Goal: Information Seeking & Learning: Learn about a topic

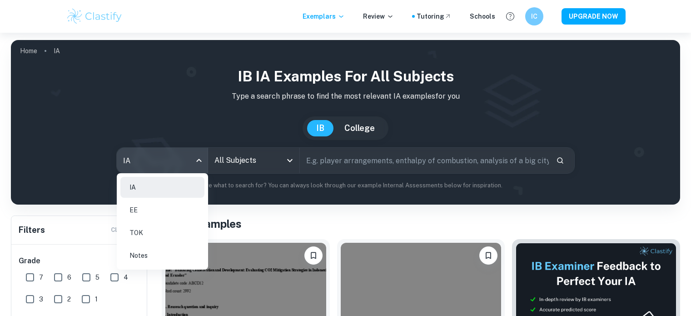
click at [236, 159] on div at bounding box center [345, 158] width 691 height 316
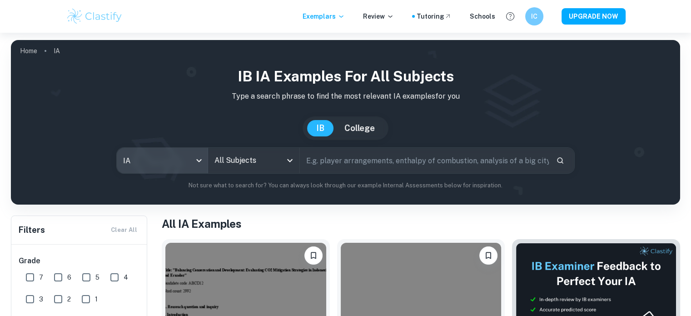
click at [236, 159] on input "All Subjects" at bounding box center [246, 160] width 69 height 17
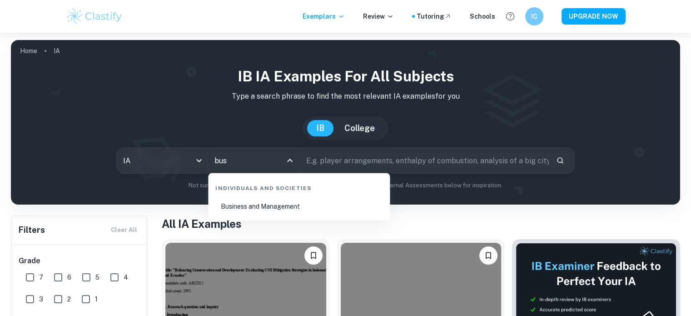
click at [235, 209] on li "Business and Management" at bounding box center [299, 206] width 175 height 21
type input "Business and Management"
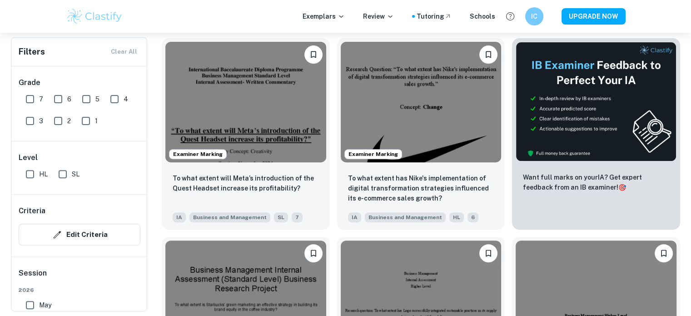
scroll to position [167, 0]
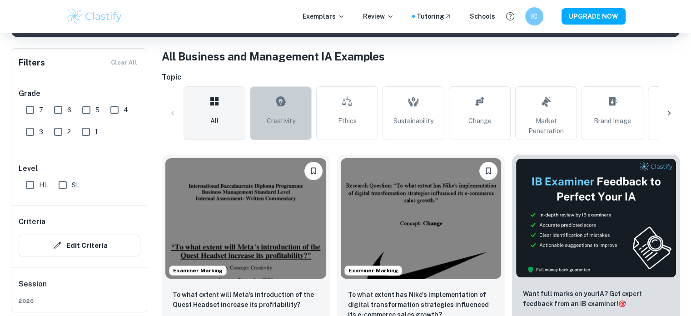
click at [303, 109] on link "Creativity" at bounding box center [281, 113] width 62 height 54
type input "Creativity"
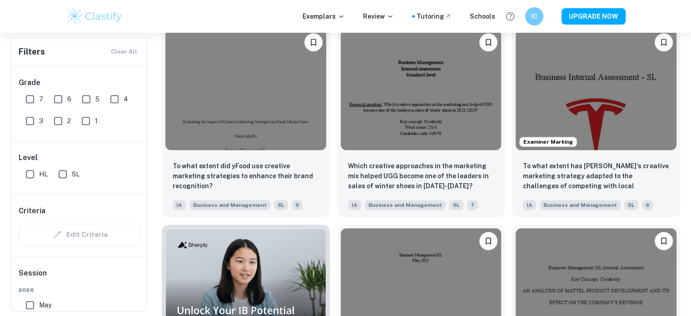
scroll to position [494, 0]
click at [370, 126] on img at bounding box center [421, 89] width 161 height 120
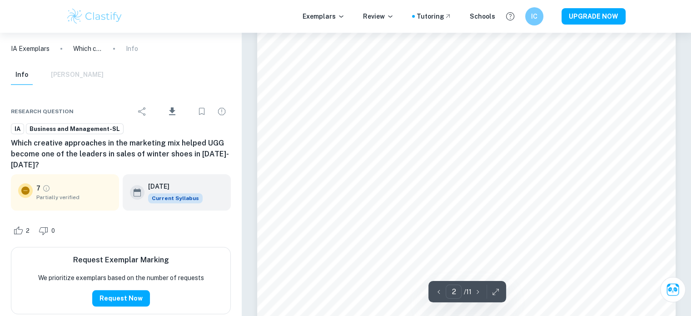
scroll to position [705, 0]
type input "2"
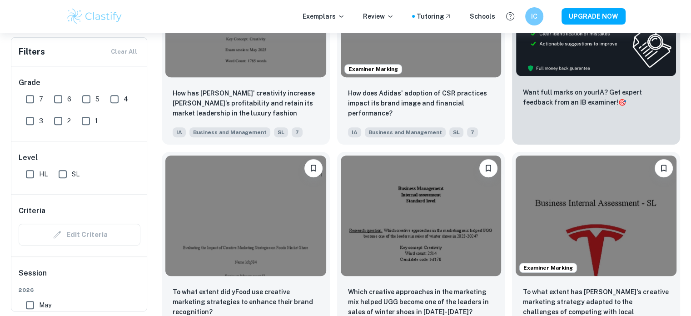
scroll to position [342, 0]
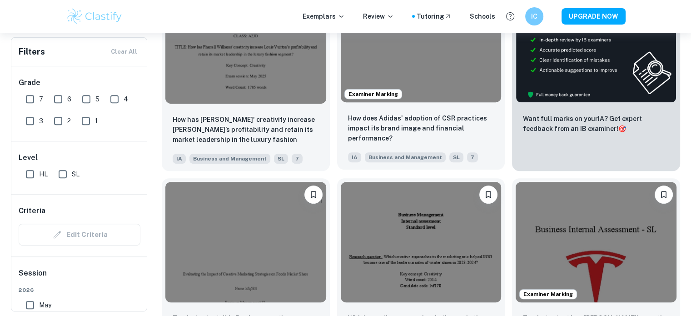
click at [413, 80] on img at bounding box center [421, 42] width 161 height 120
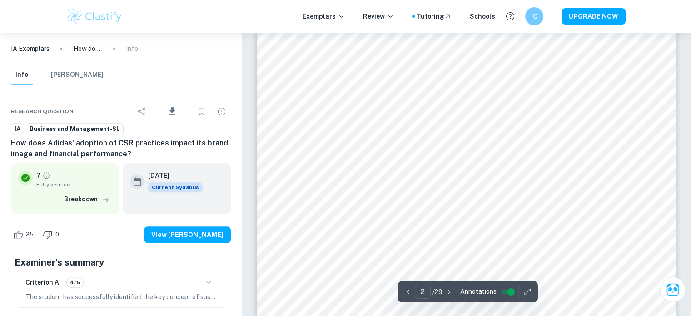
scroll to position [780, 0]
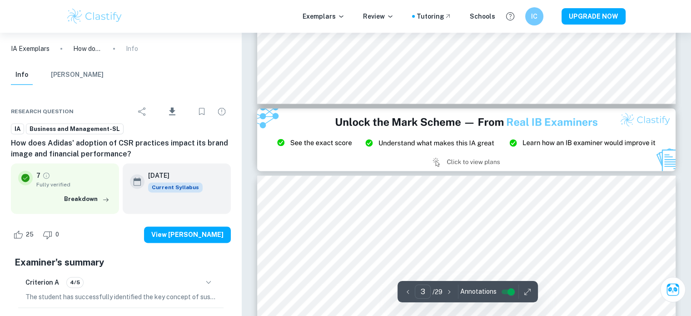
type input "2"
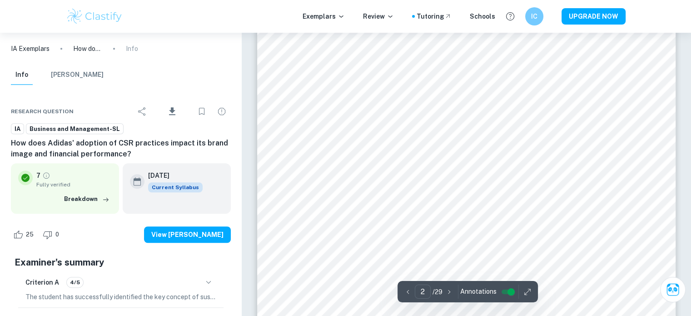
scroll to position [700, 0]
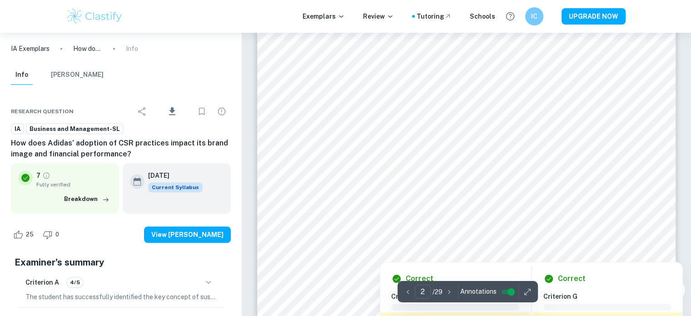
click at [359, 170] on div at bounding box center [466, 174] width 317 height 21
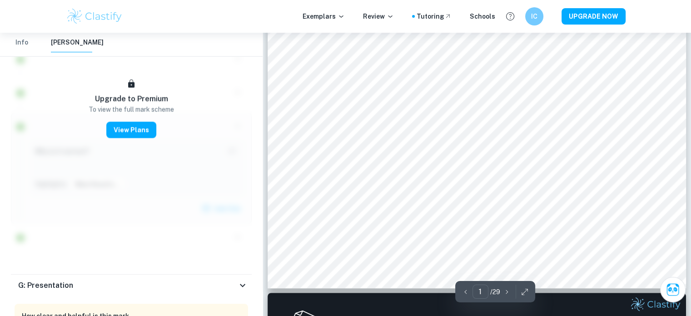
scroll to position [346, 0]
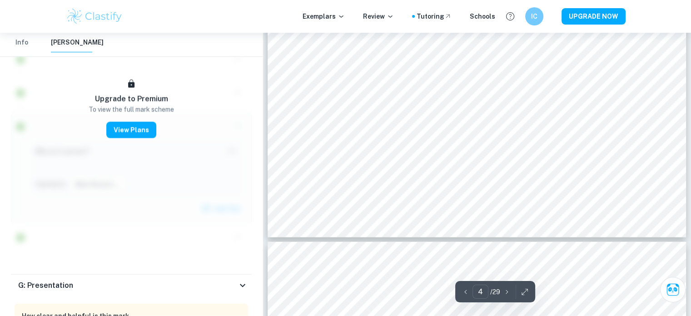
type input "5"
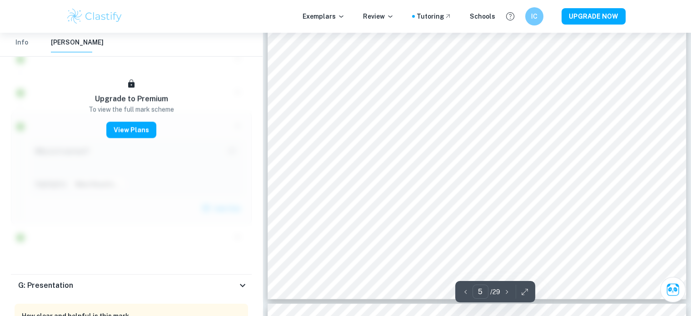
scroll to position [2854, 0]
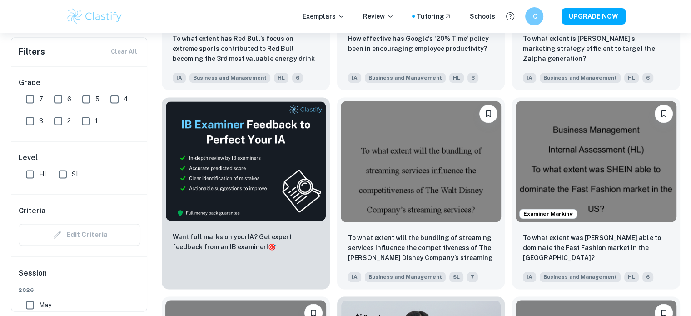
scroll to position [1422, 0]
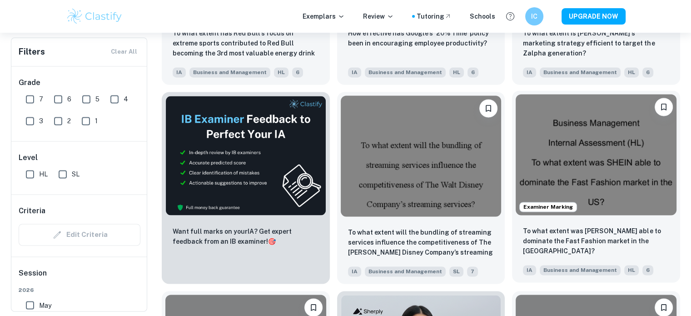
click at [577, 167] on img at bounding box center [596, 154] width 161 height 120
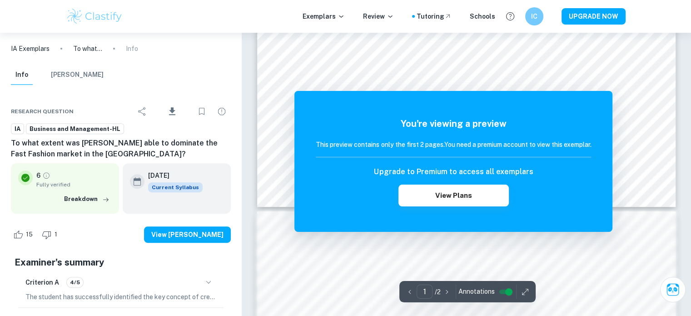
scroll to position [344, 0]
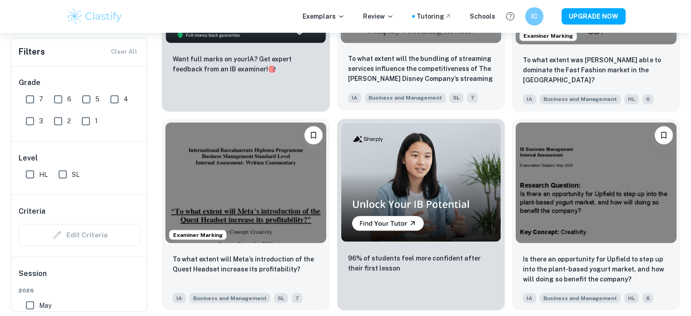
scroll to position [1595, 0]
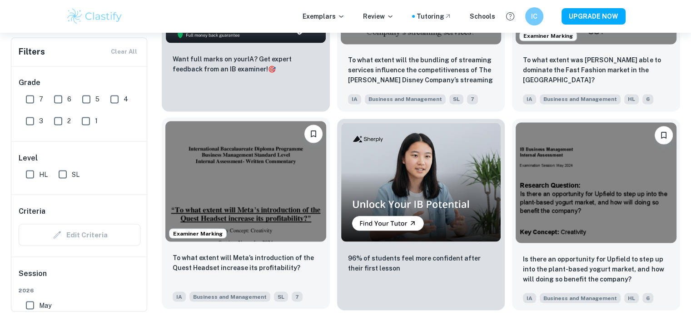
click at [230, 199] on img at bounding box center [245, 181] width 161 height 120
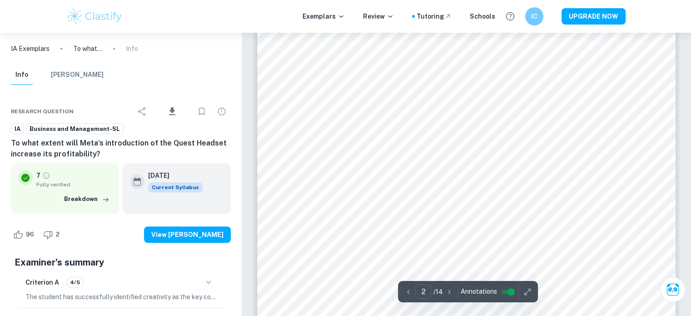
scroll to position [693, 0]
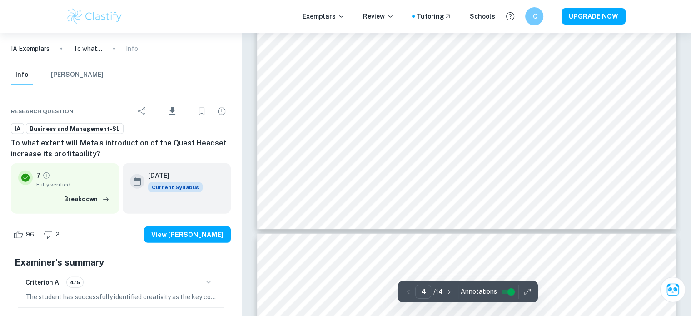
type input "5"
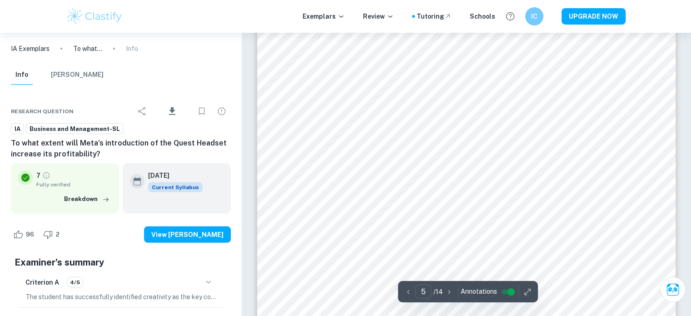
scroll to position [2565, 0]
